Goal: Find specific page/section: Find specific page/section

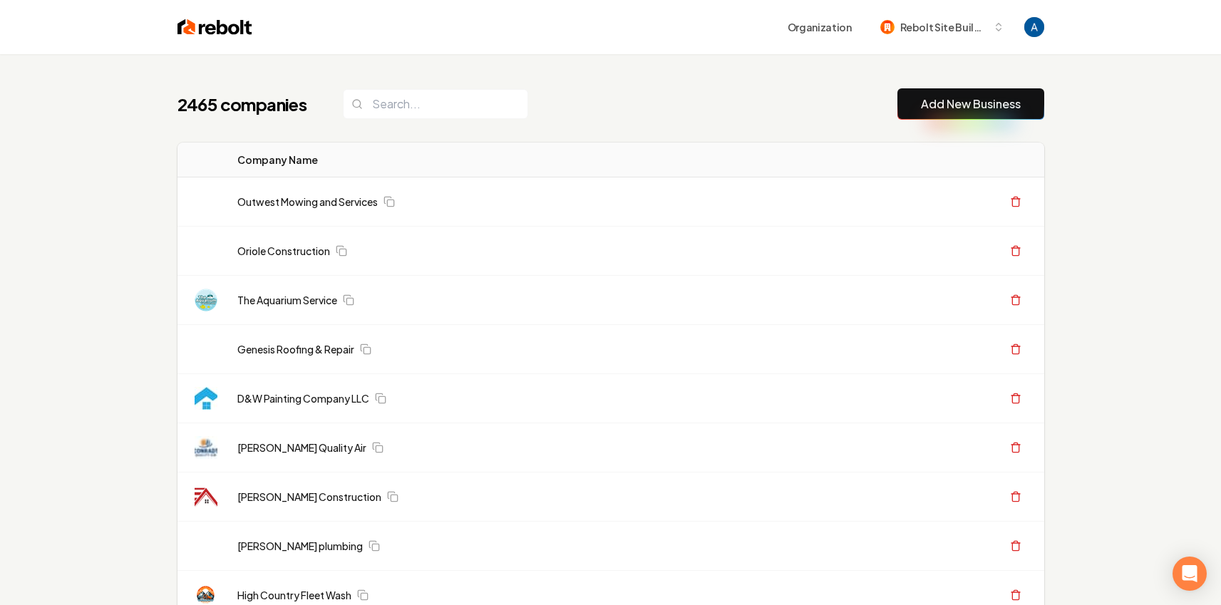
click at [558, 116] on div "2465 companies Add New Business" at bounding box center [610, 103] width 867 height 31
click at [461, 105] on input "search" at bounding box center [435, 104] width 185 height 30
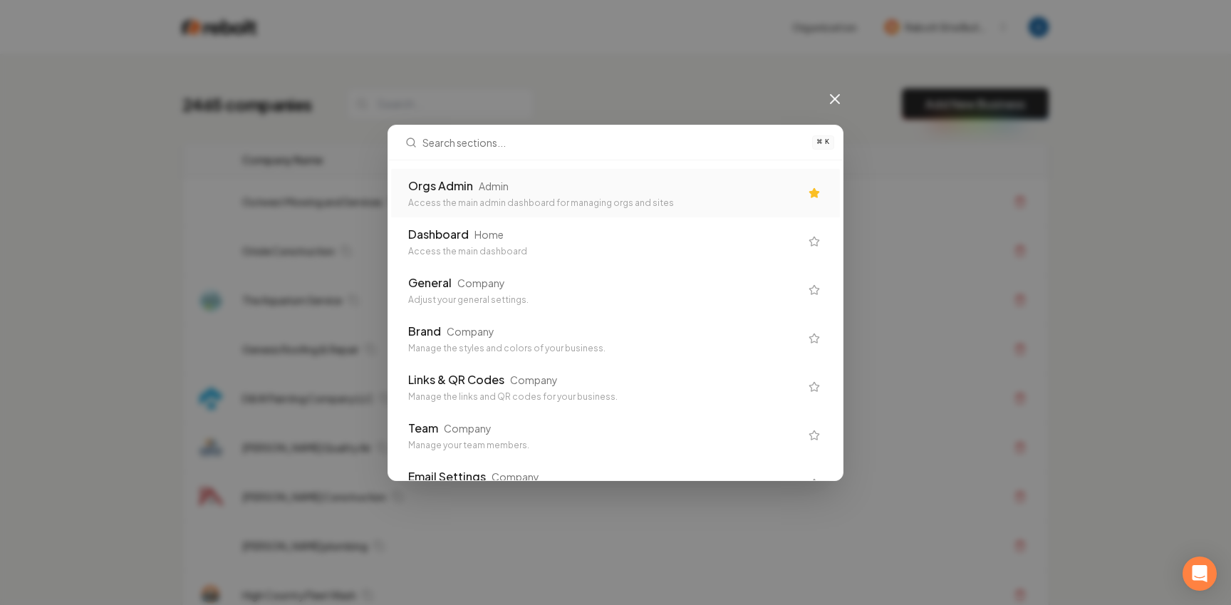
click at [525, 185] on div "Orgs Admin Admin" at bounding box center [604, 185] width 392 height 17
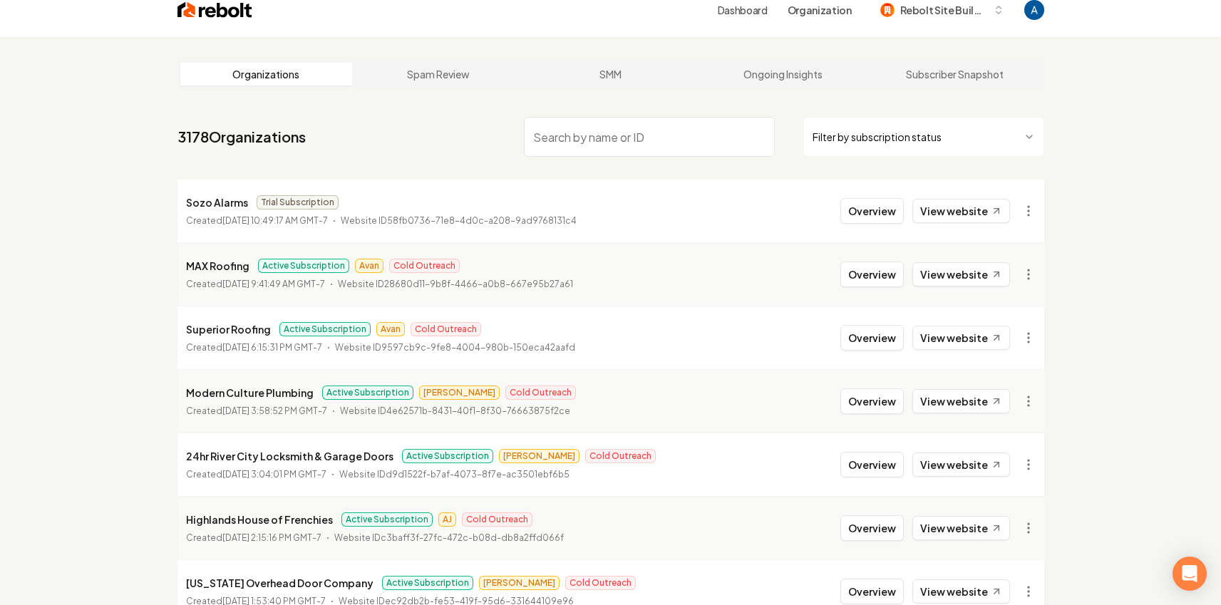
scroll to position [19, 0]
click at [609, 142] on input "search" at bounding box center [649, 135] width 251 height 40
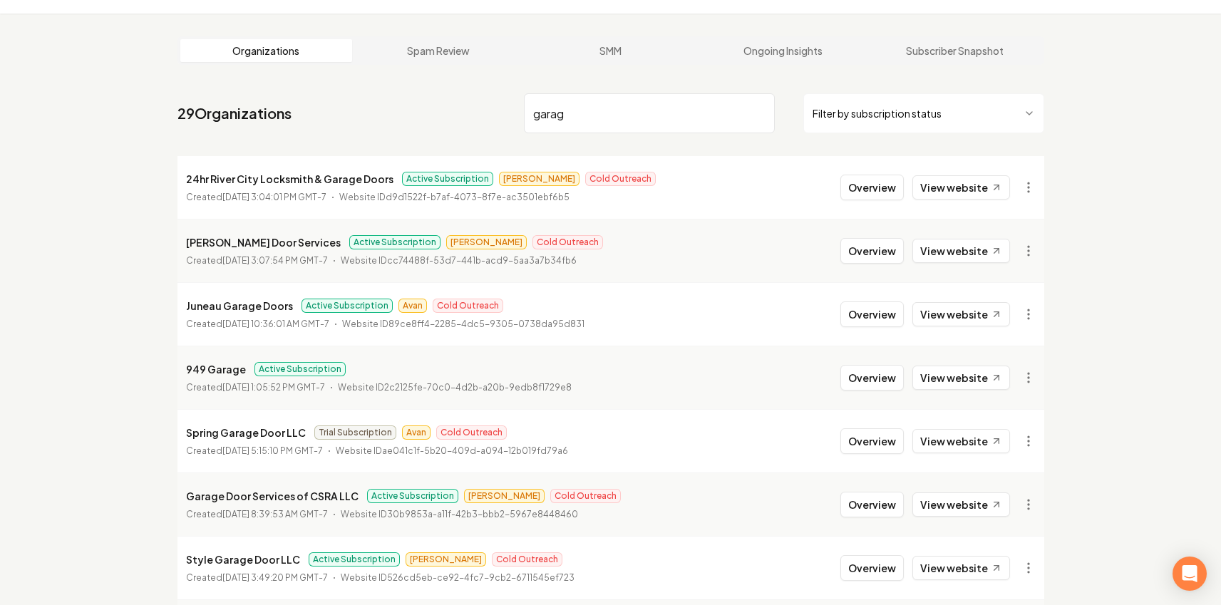
scroll to position [85, 0]
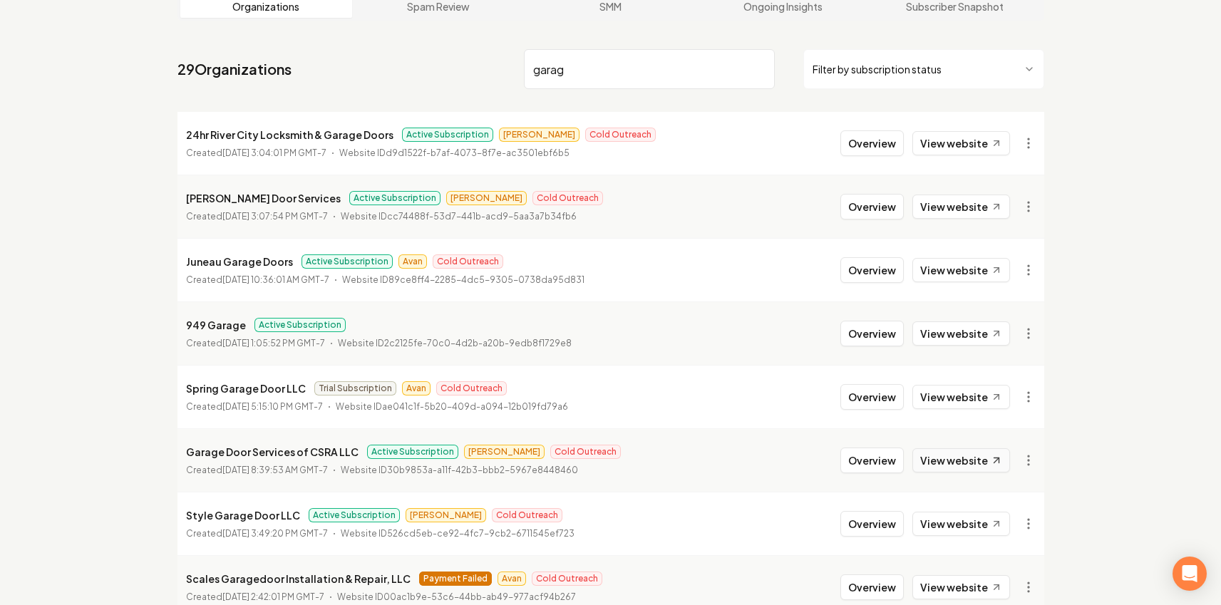
type input "garag"
click at [947, 468] on link "View website" at bounding box center [961, 460] width 98 height 24
